Goal: Complete application form

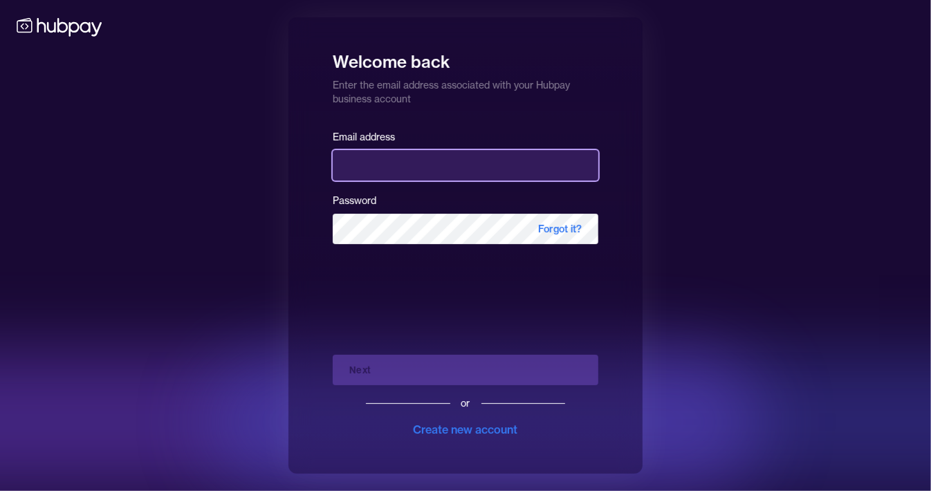
click at [390, 161] on input "email" at bounding box center [466, 165] width 266 height 30
type input "**********"
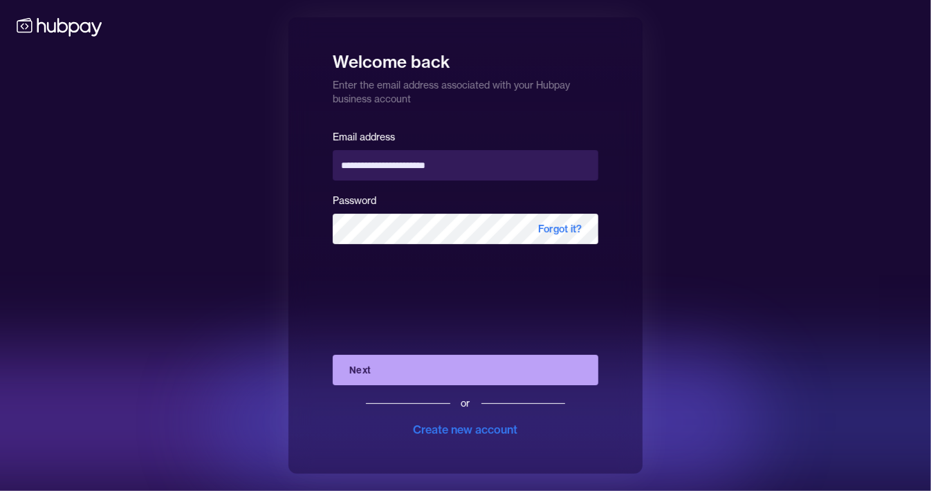
click at [442, 367] on button "Next" at bounding box center [466, 370] width 266 height 30
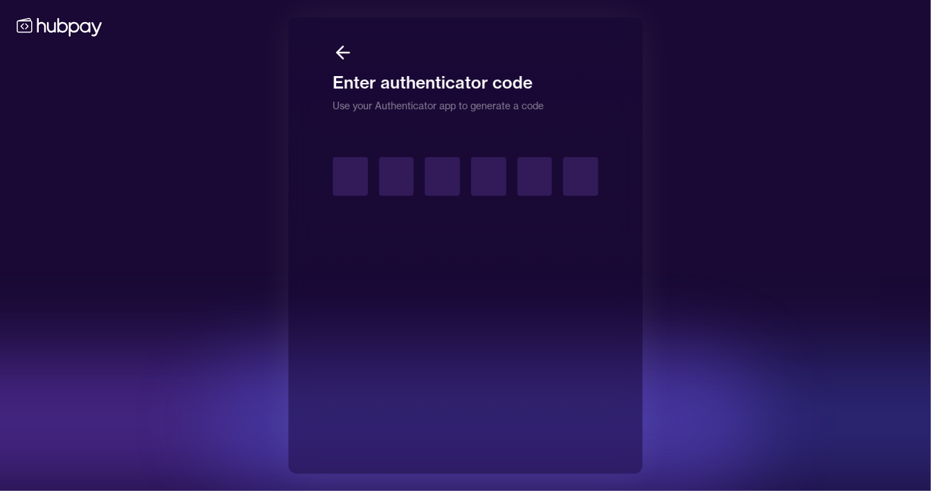
type input "*"
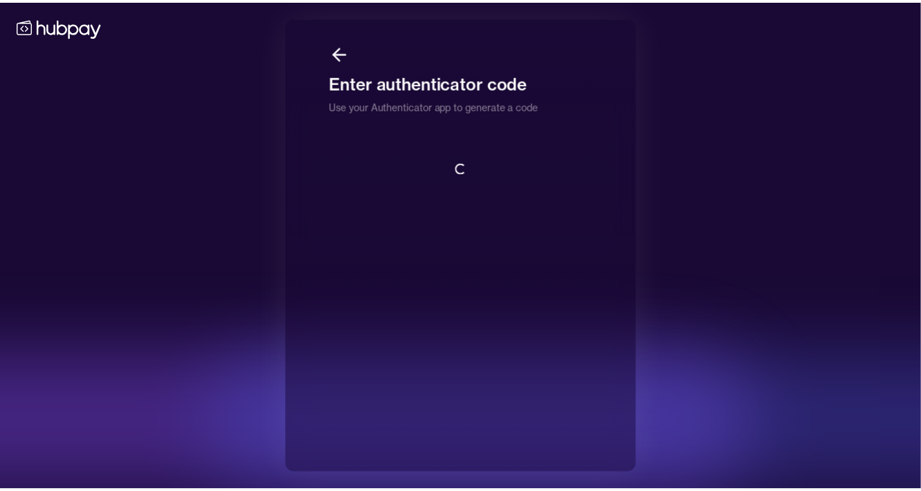
scroll to position [1, 0]
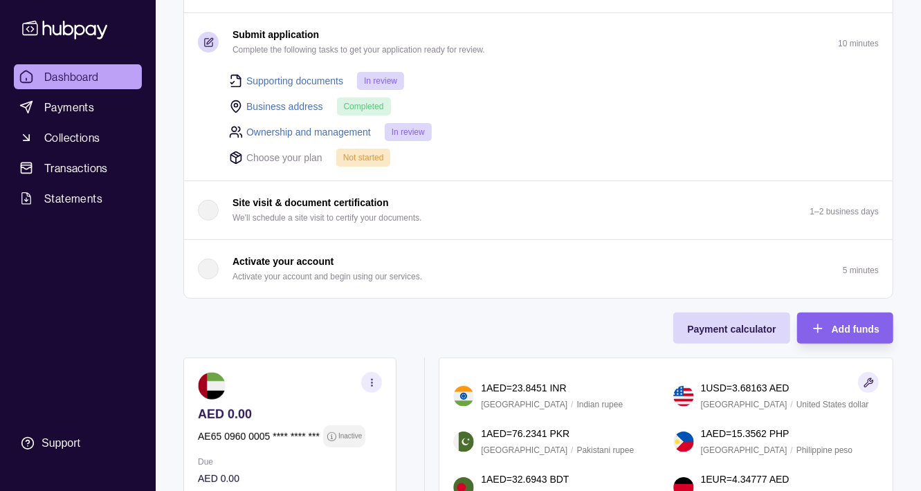
scroll to position [92, 0]
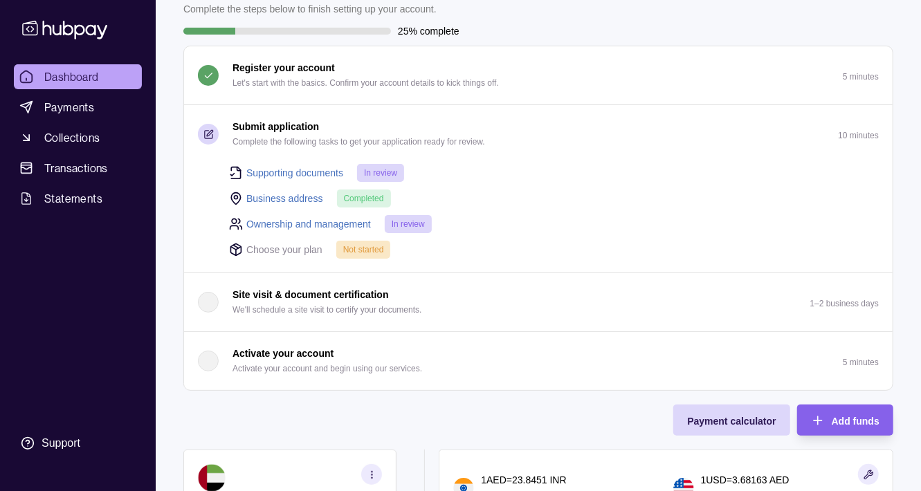
click at [410, 226] on span "In review" at bounding box center [408, 224] width 33 height 10
click at [356, 225] on link "Ownership and management" at bounding box center [308, 224] width 125 height 15
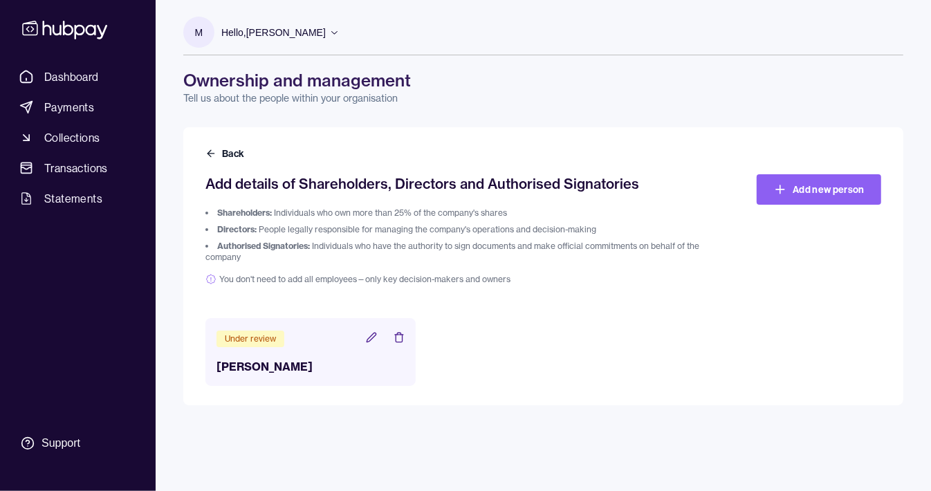
click at [372, 337] on icon at bounding box center [371, 337] width 11 height 11
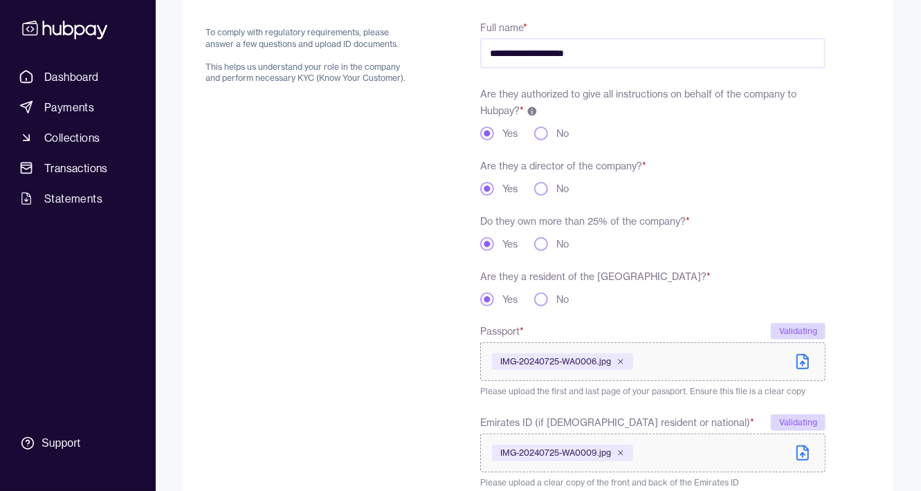
scroll to position [275, 0]
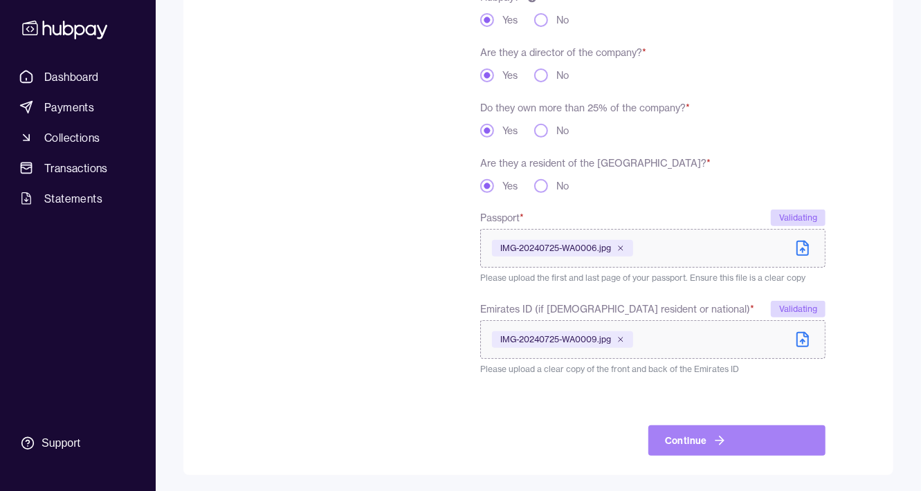
click at [726, 443] on button "Continue" at bounding box center [736, 441] width 177 height 30
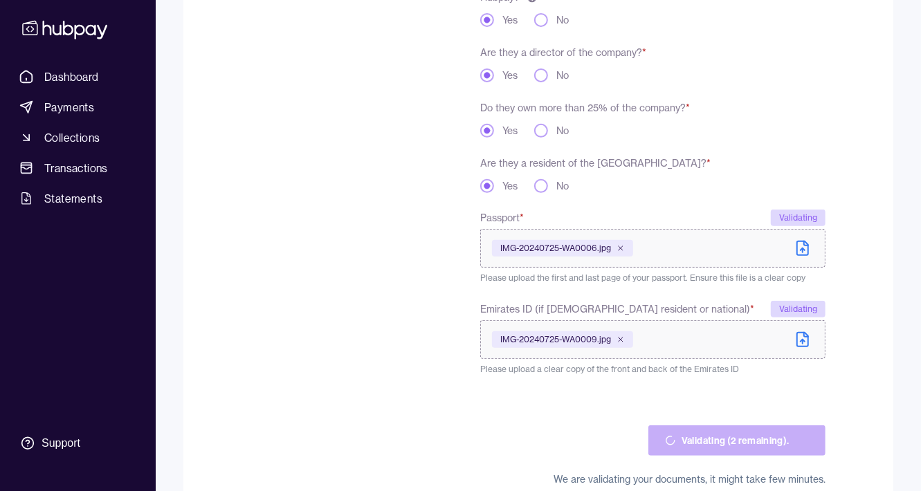
click at [602, 248] on span "IMG-20240725-WA0006.jpg" at bounding box center [555, 248] width 111 height 11
click at [801, 340] on icon at bounding box center [803, 341] width 4 height 2
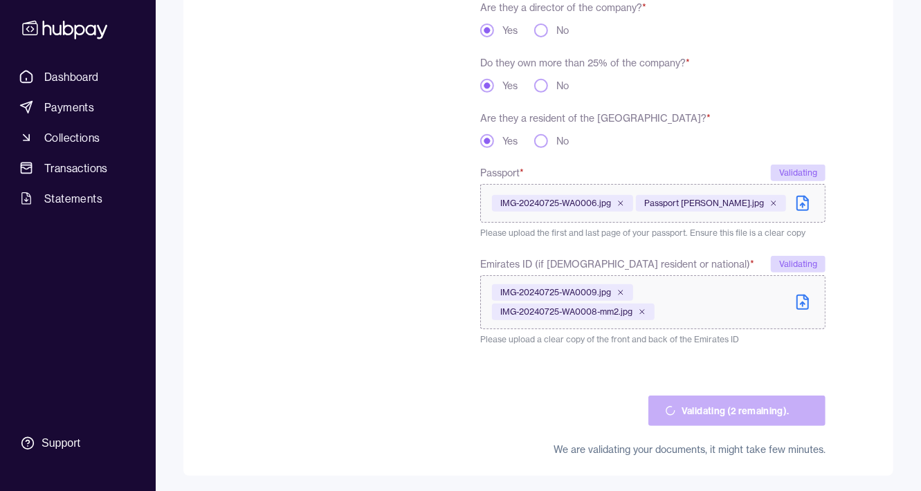
scroll to position [320, 0]
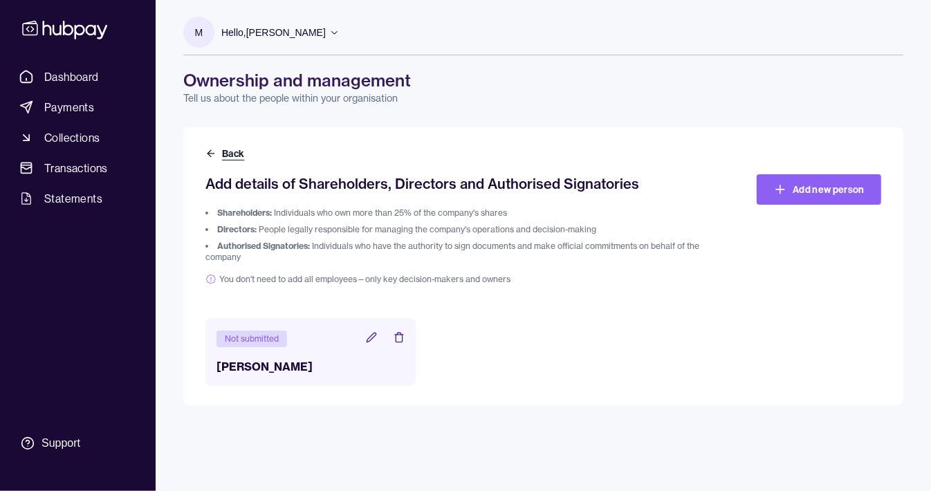
click at [233, 152] on button "Back" at bounding box center [227, 154] width 42 height 14
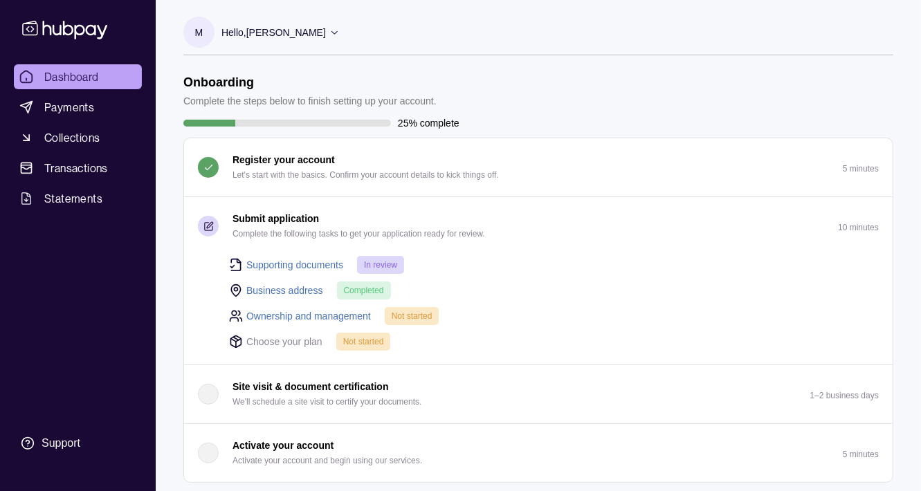
click at [326, 261] on link "Supporting documents" at bounding box center [294, 264] width 97 height 15
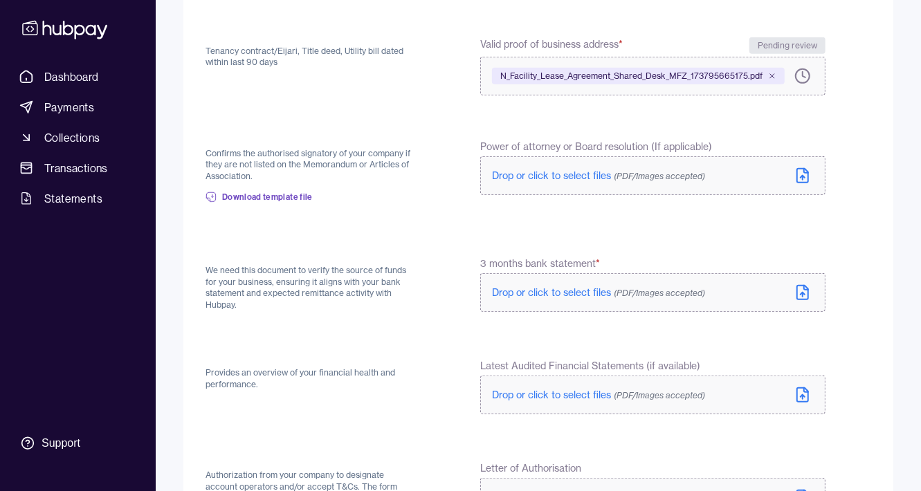
scroll to position [461, 0]
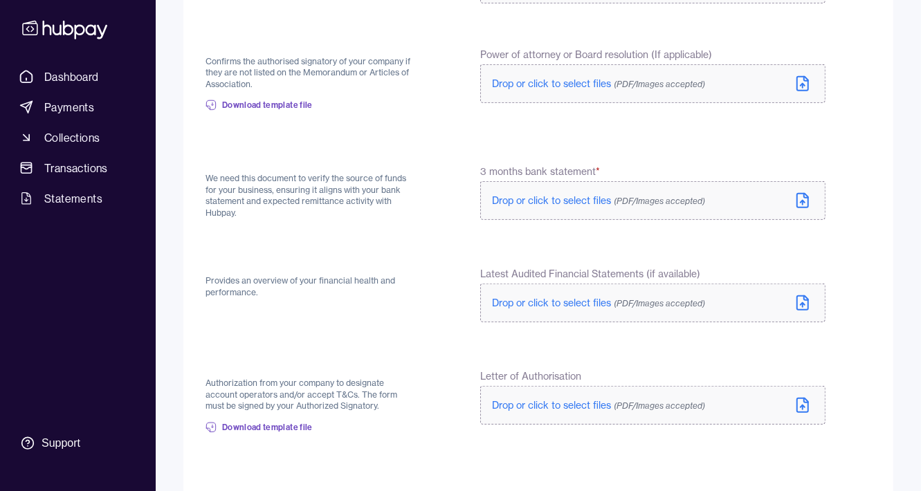
click at [583, 202] on span "Drop or click to select files (PDF/Images accepted)" at bounding box center [598, 200] width 213 height 12
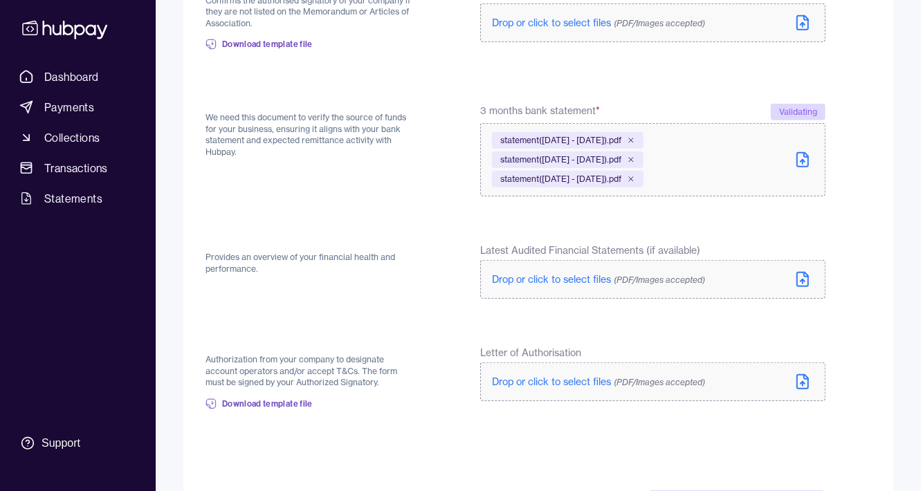
scroll to position [553, 0]
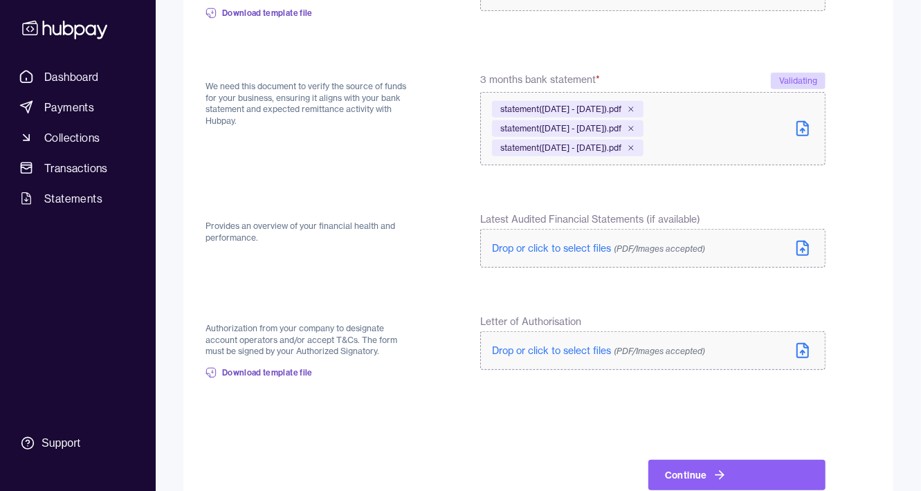
click at [798, 246] on icon at bounding box center [802, 248] width 17 height 17
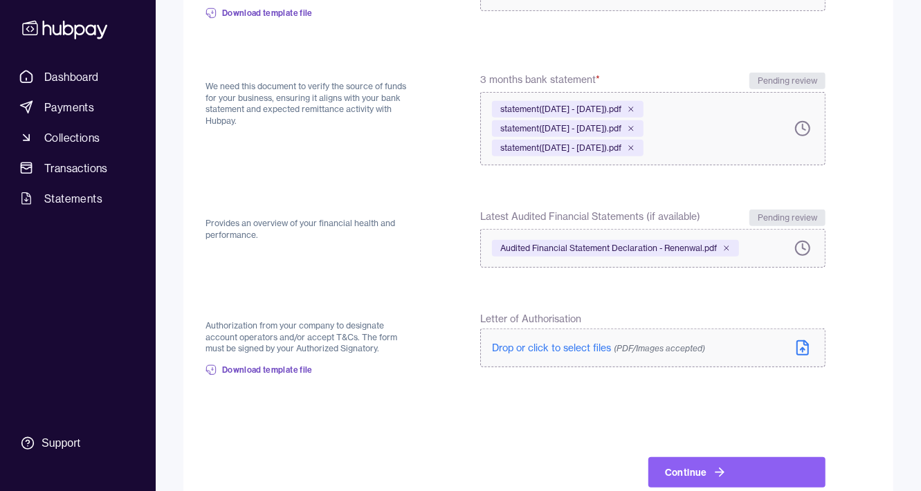
click at [731, 296] on form "Back Valid Trade or Commercial License confirms that your business is registere…" at bounding box center [539, 41] width 666 height 894
click at [303, 370] on span "Download template file" at bounding box center [267, 370] width 91 height 11
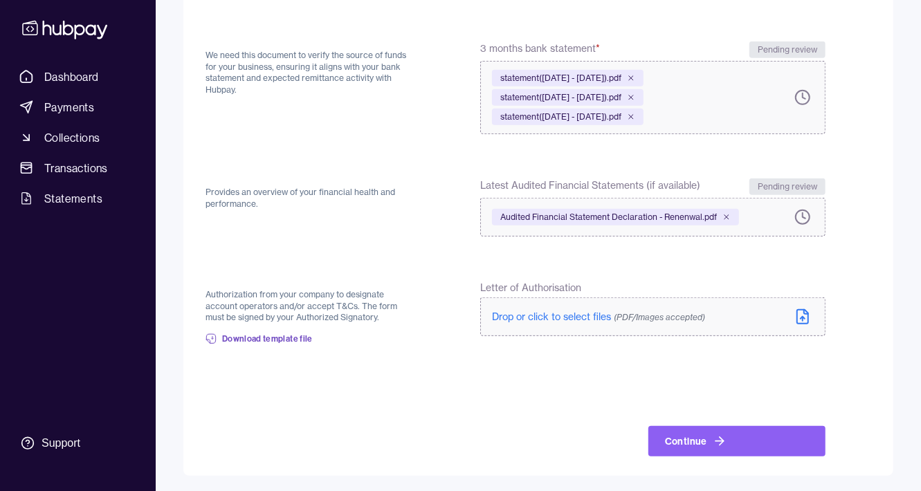
scroll to position [584, 0]
click at [706, 440] on button "Continue" at bounding box center [736, 441] width 177 height 30
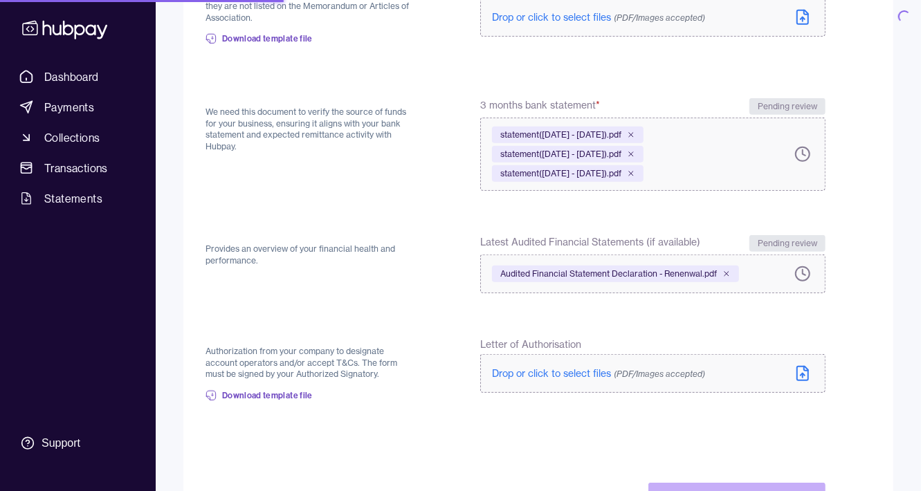
scroll to position [603, 0]
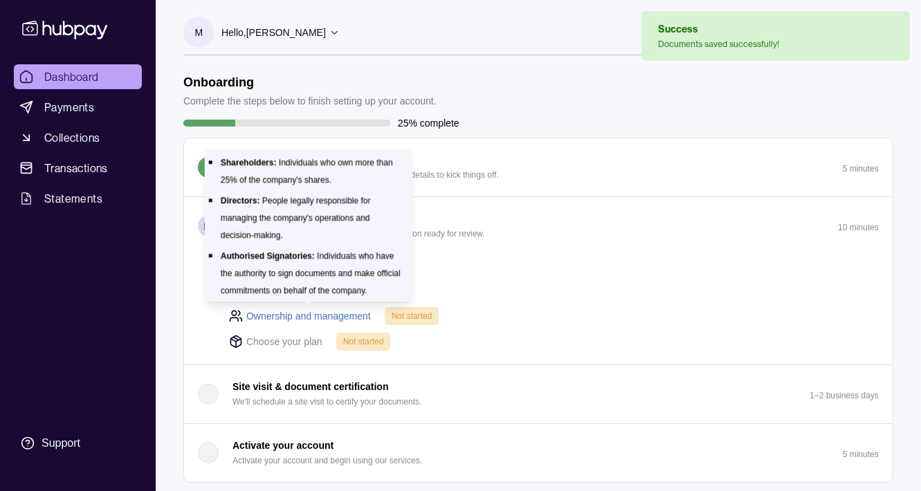
click at [351, 316] on link "Ownership and management" at bounding box center [308, 316] width 125 height 15
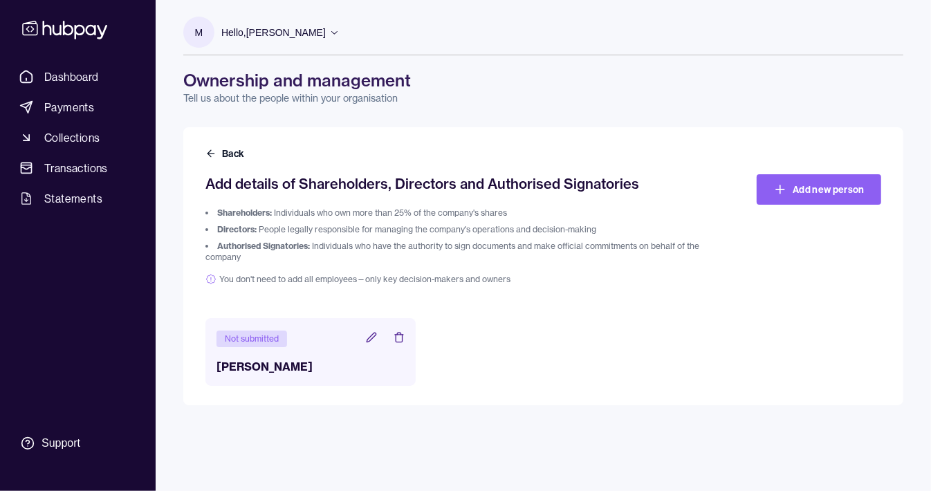
click at [374, 337] on icon at bounding box center [371, 337] width 9 height 9
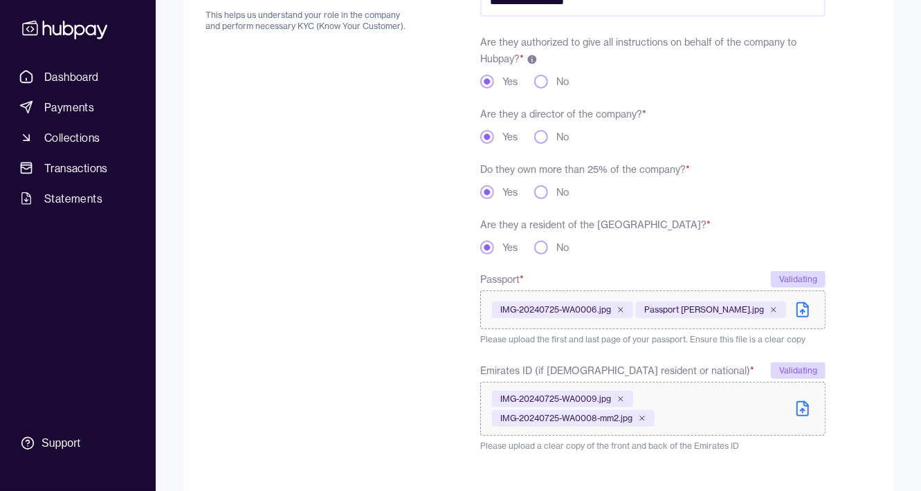
scroll to position [290, 0]
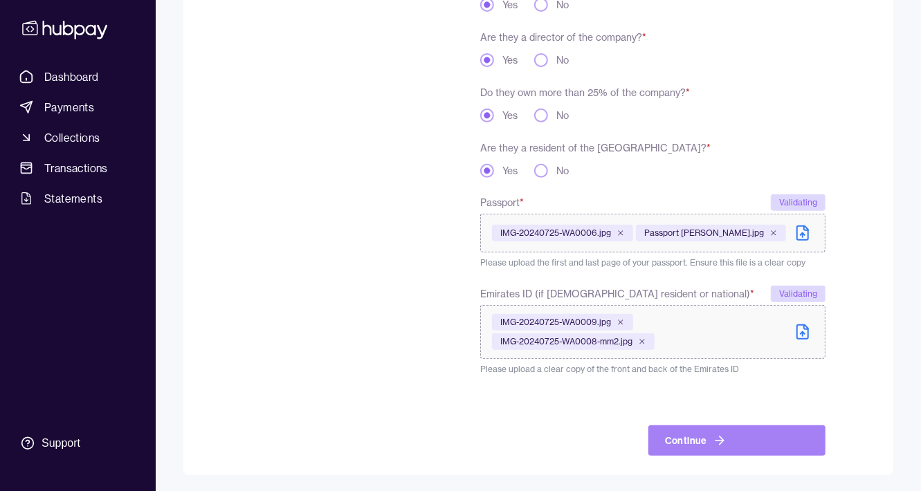
click at [704, 435] on button "Continue" at bounding box center [736, 441] width 177 height 30
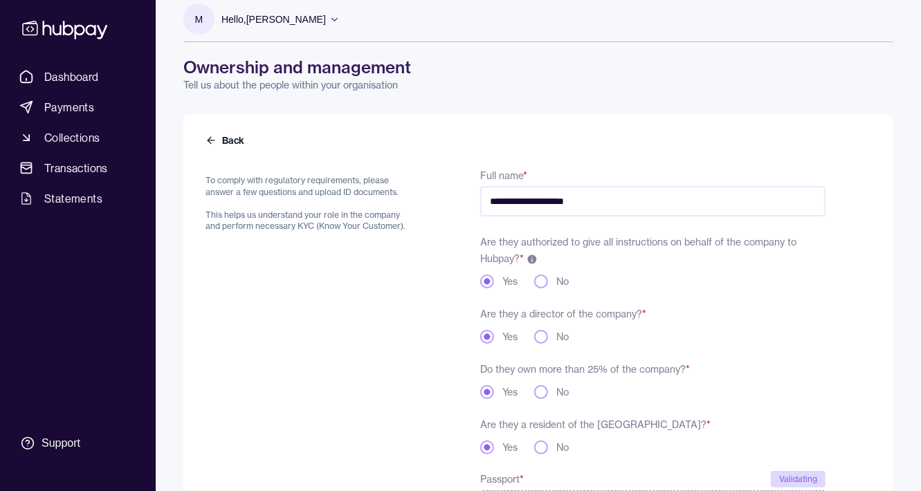
scroll to position [0, 0]
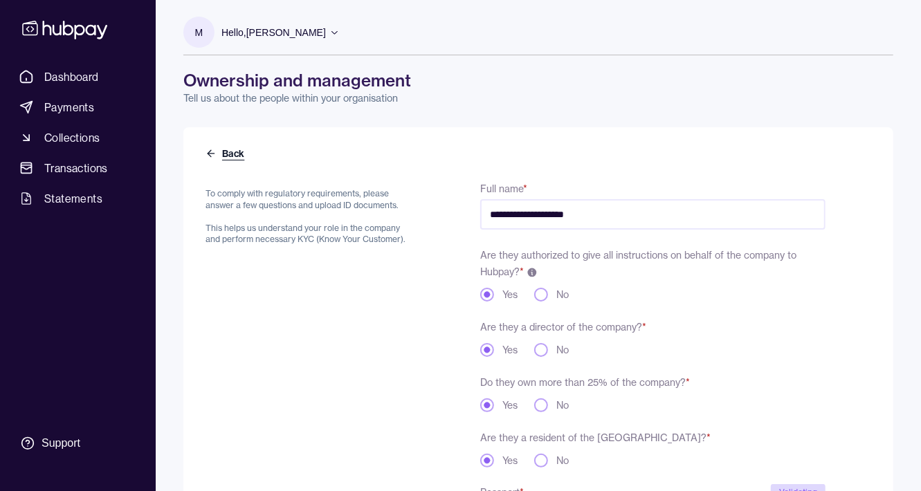
click at [212, 154] on icon at bounding box center [211, 153] width 11 height 11
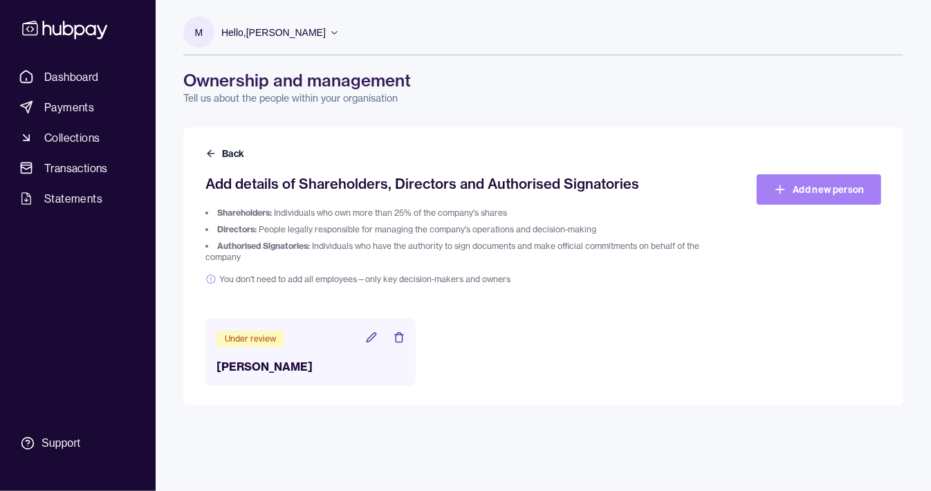
click at [805, 188] on link "Add new person" at bounding box center [819, 189] width 125 height 30
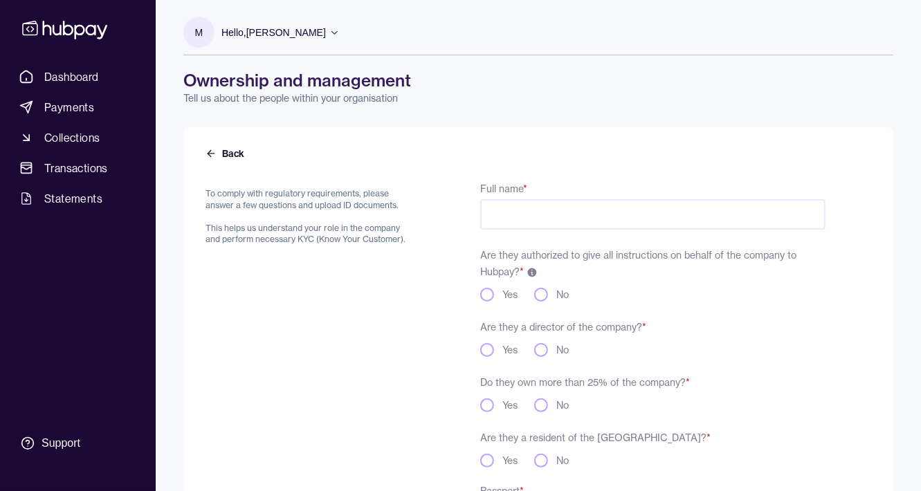
click at [524, 223] on input "Full name *" at bounding box center [652, 214] width 345 height 30
click at [543, 217] on input "**********" at bounding box center [652, 214] width 345 height 30
click at [540, 216] on input "**********" at bounding box center [652, 214] width 345 height 30
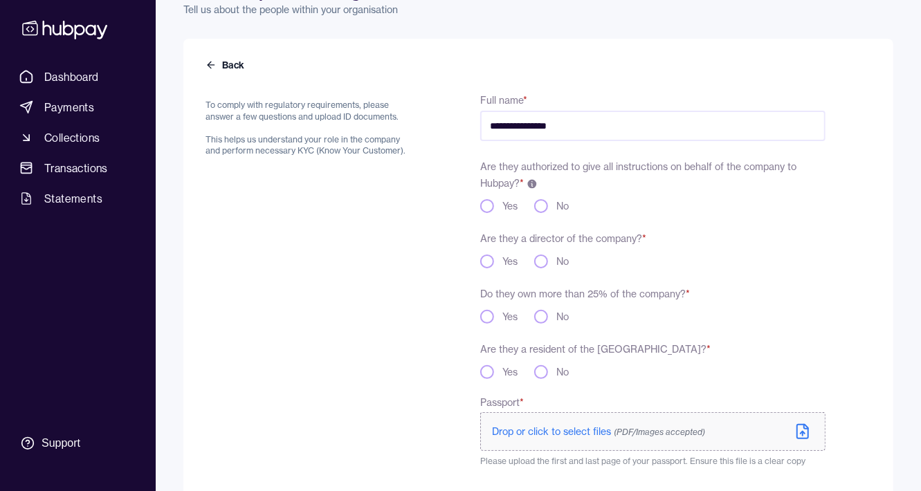
scroll to position [92, 0]
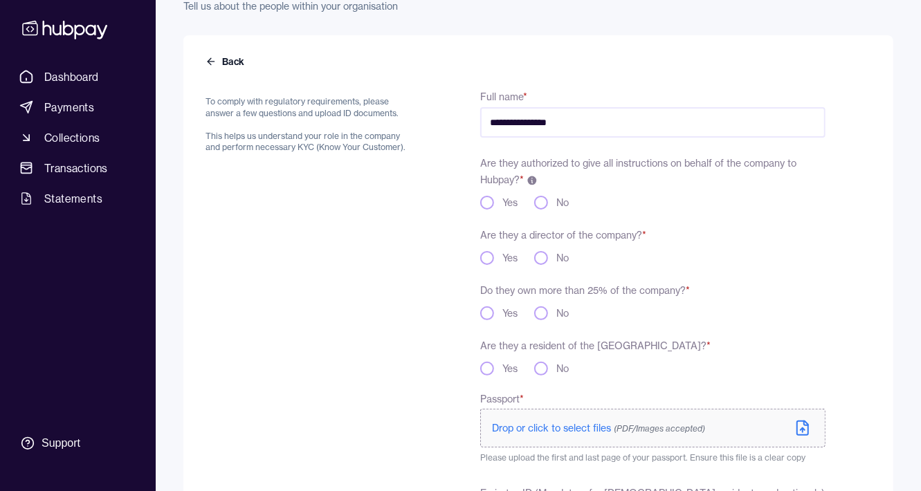
type input "**********"
click at [541, 199] on button "No" at bounding box center [541, 203] width 14 height 14
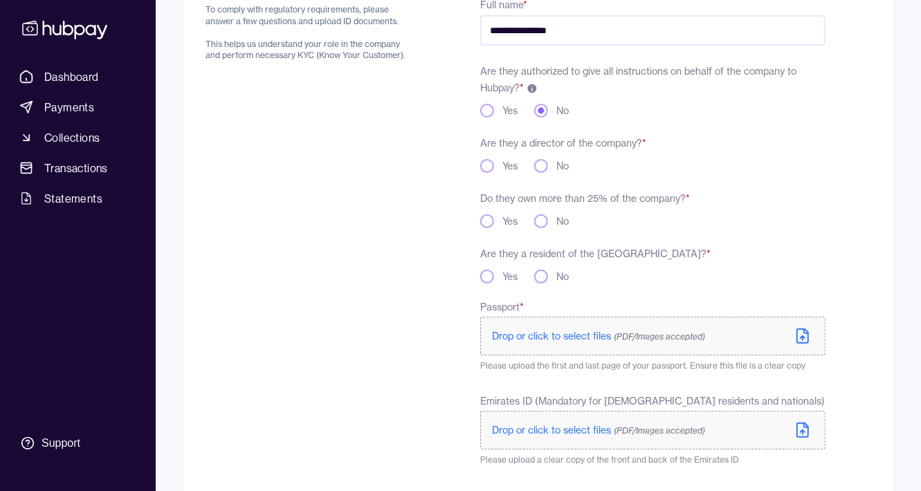
click at [490, 163] on button "Yes" at bounding box center [487, 166] width 14 height 14
click at [486, 223] on button "Yes" at bounding box center [487, 222] width 14 height 14
click at [486, 277] on button "Yes" at bounding box center [487, 277] width 14 height 14
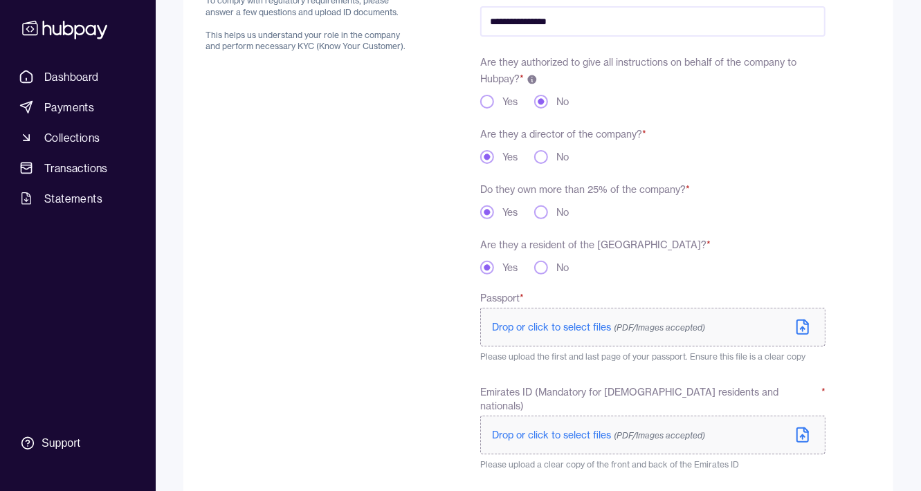
scroll to position [275, 0]
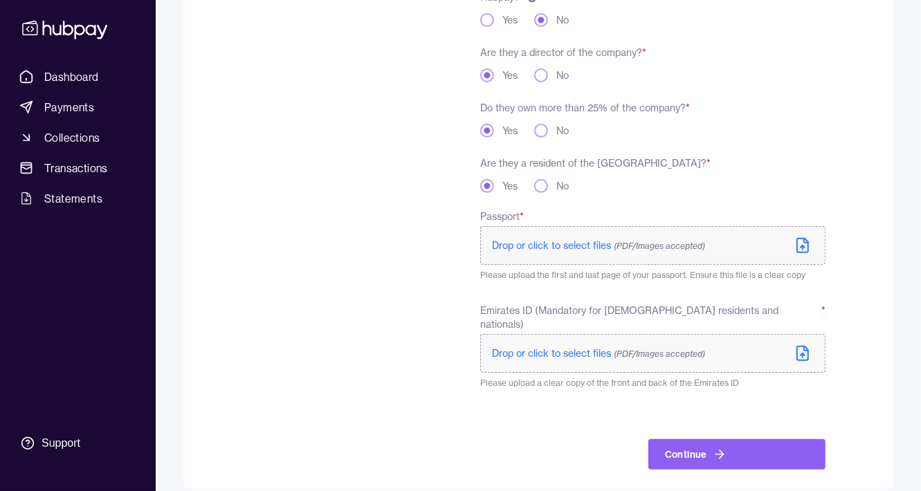
click at [586, 243] on span "Drop or click to select files (PDF/Images accepted)" at bounding box center [598, 245] width 213 height 12
click at [590, 347] on span "Drop or click to select files (PDF/Images accepted)" at bounding box center [598, 353] width 213 height 12
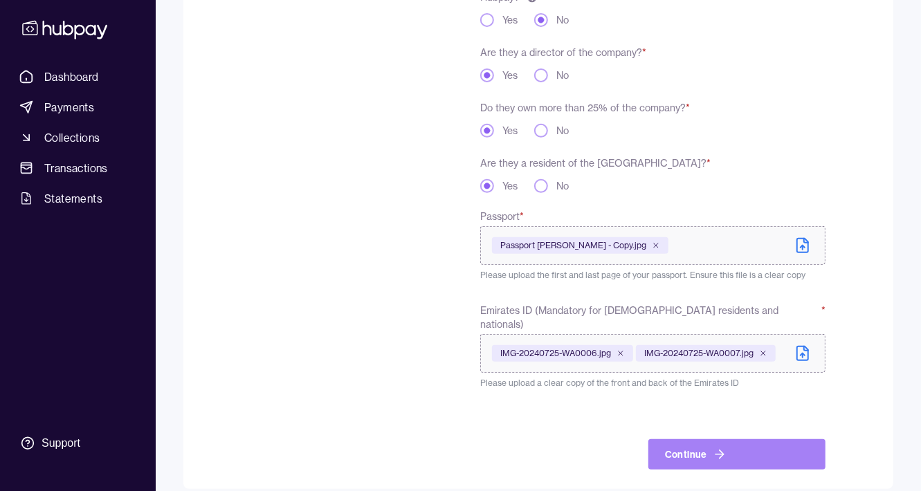
click at [757, 444] on button "Continue" at bounding box center [736, 454] width 177 height 30
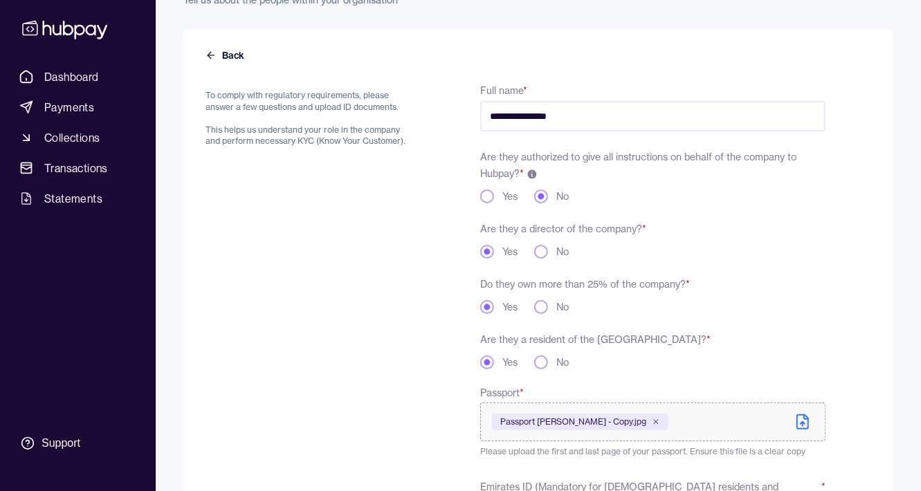
scroll to position [90, 0]
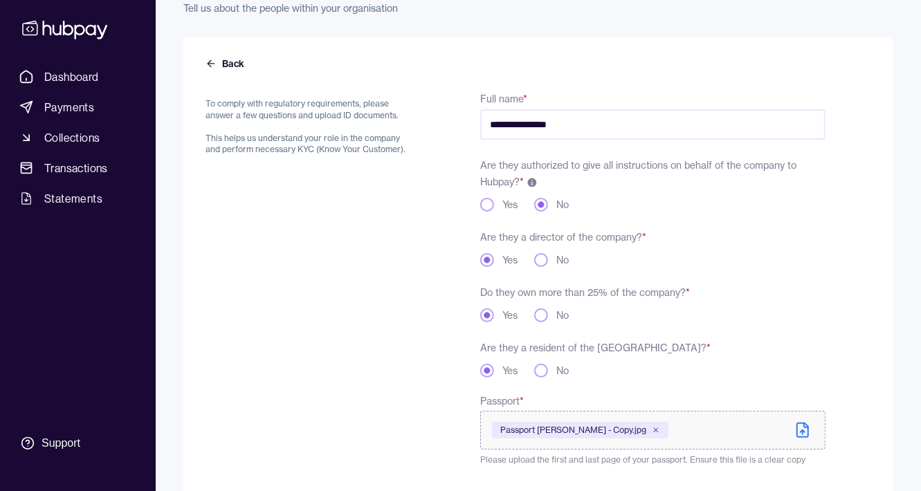
click at [487, 202] on button "Yes" at bounding box center [487, 205] width 14 height 14
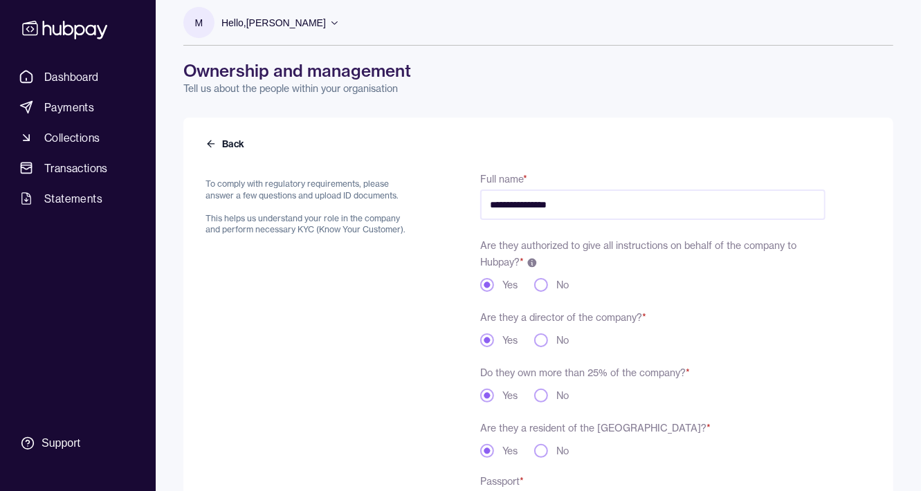
scroll to position [0, 0]
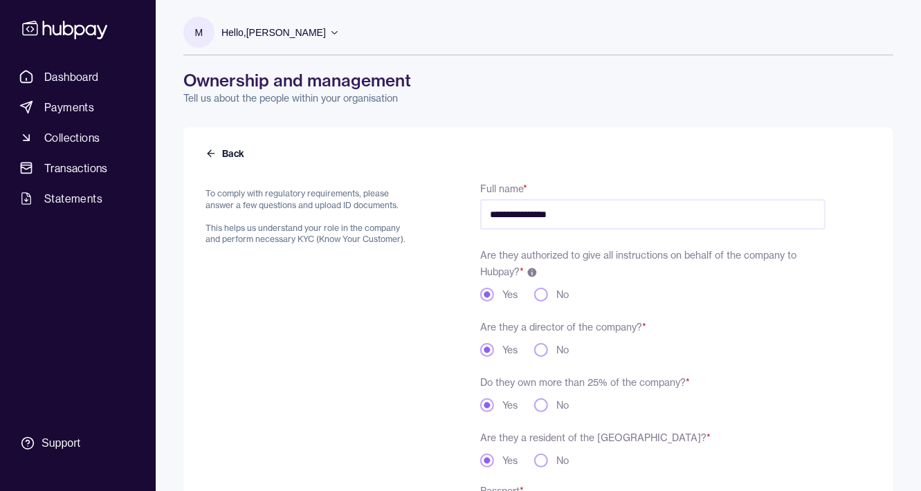
click at [543, 294] on button "No" at bounding box center [541, 295] width 14 height 14
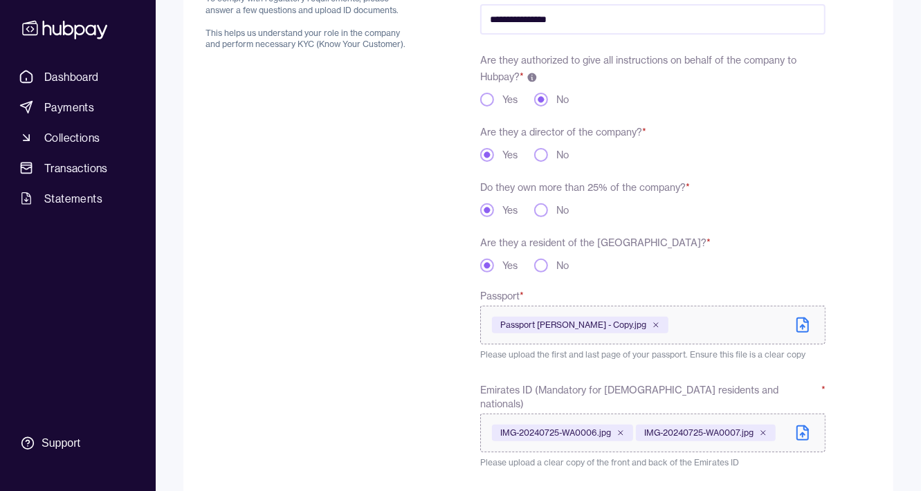
scroll to position [305, 0]
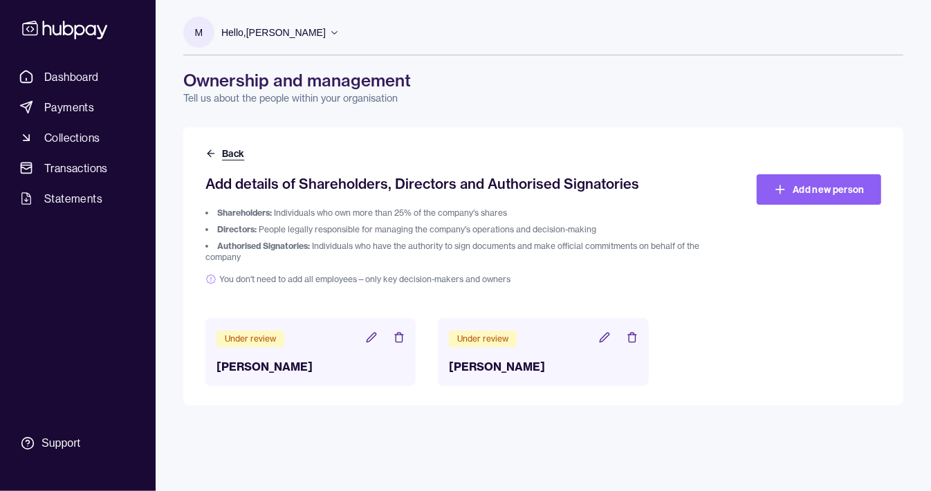
click at [210, 152] on icon at bounding box center [211, 153] width 11 height 11
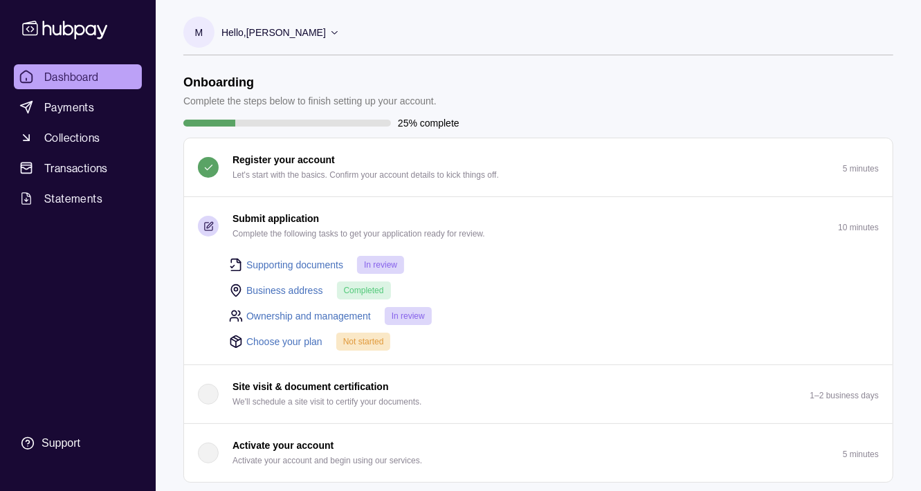
scroll to position [92, 0]
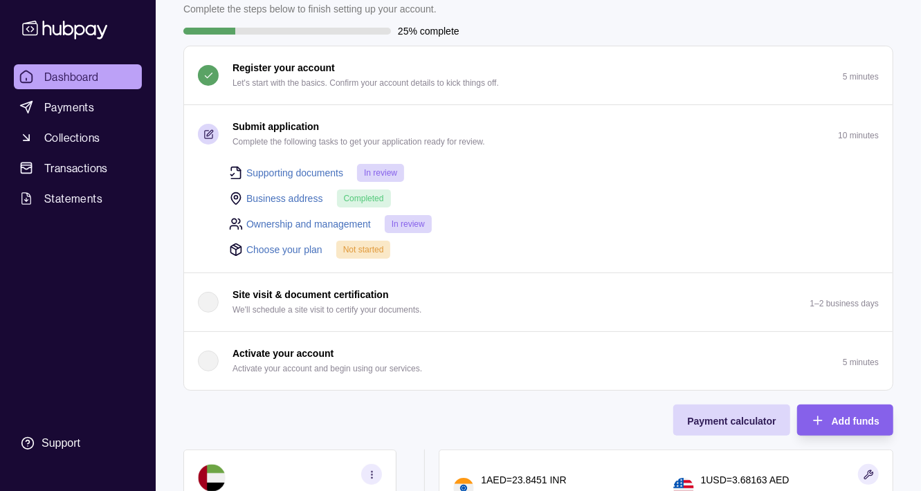
click at [309, 248] on link "Choose your plan" at bounding box center [284, 249] width 76 height 15
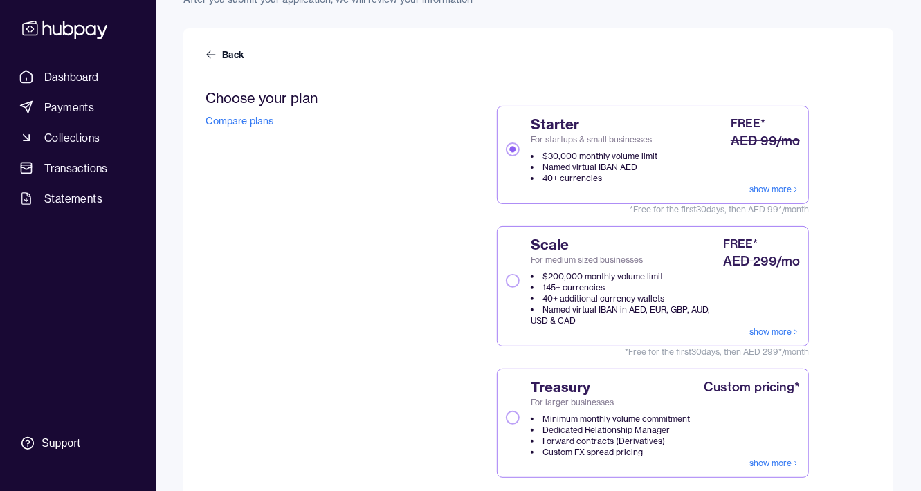
scroll to position [92, 0]
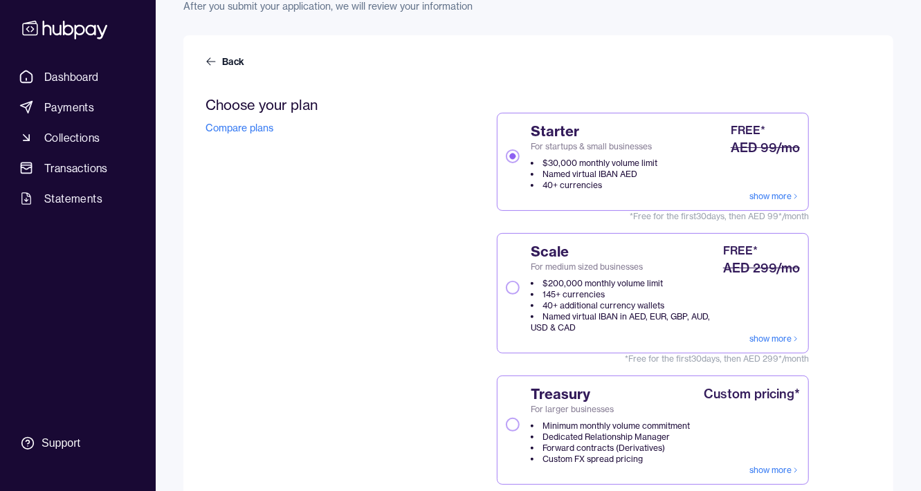
click at [776, 194] on link "show more" at bounding box center [774, 196] width 51 height 11
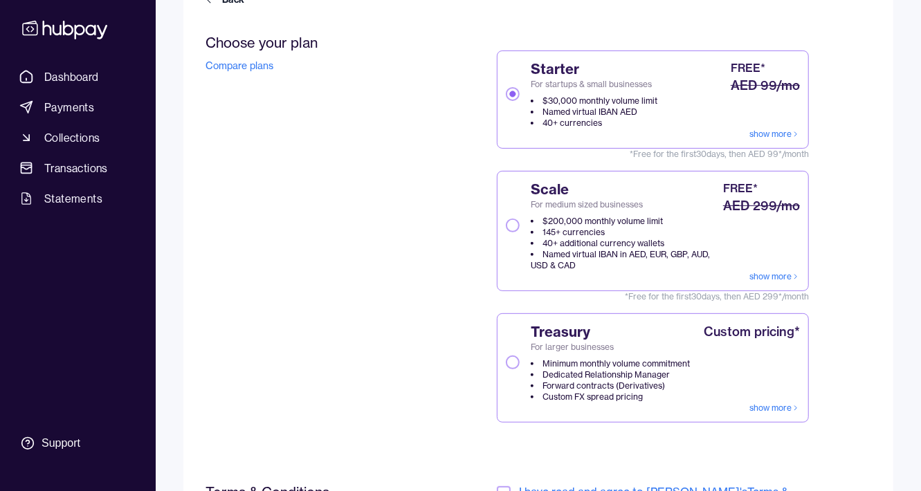
scroll to position [318, 0]
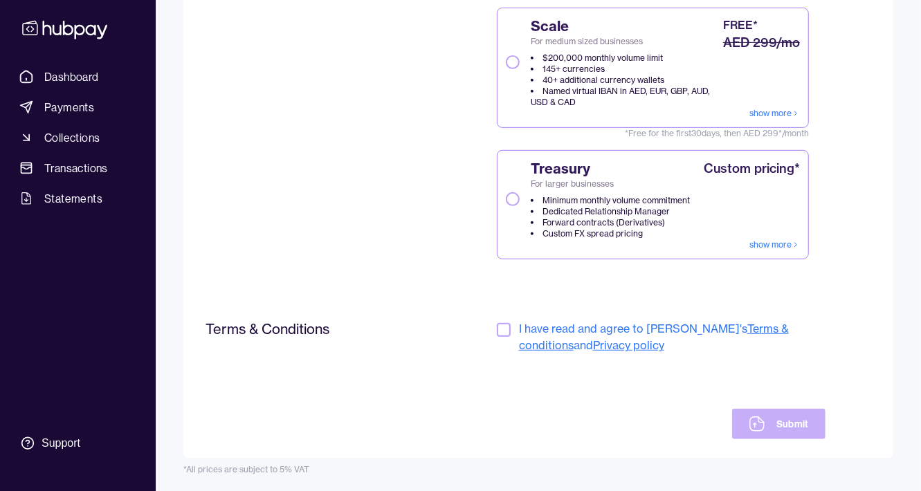
click at [500, 327] on button "button" at bounding box center [504, 330] width 14 height 14
click at [755, 329] on link "Terms & conditions" at bounding box center [654, 337] width 270 height 30
